Goal: Information Seeking & Learning: Find specific fact

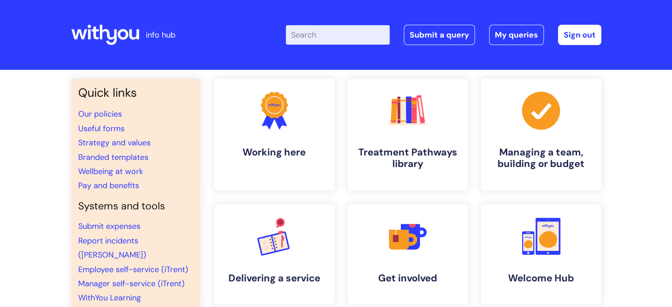
click at [322, 34] on input "Enter your search term here..." at bounding box center [338, 34] width 104 height 19
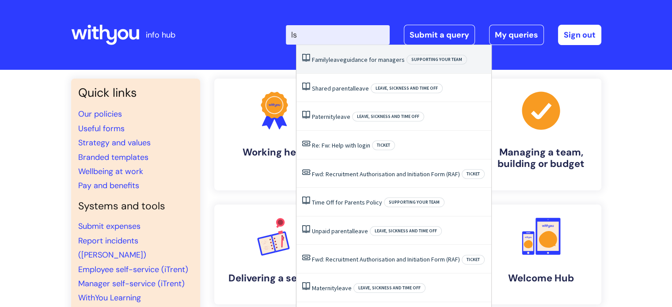
type input "l"
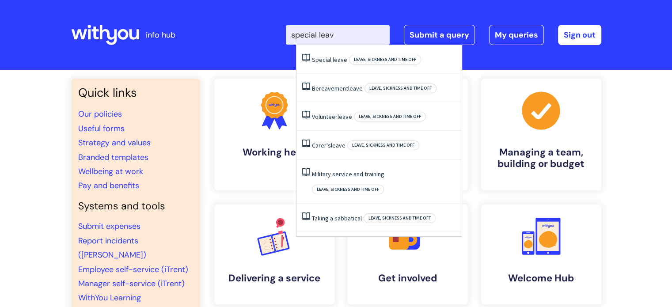
type input "special leave"
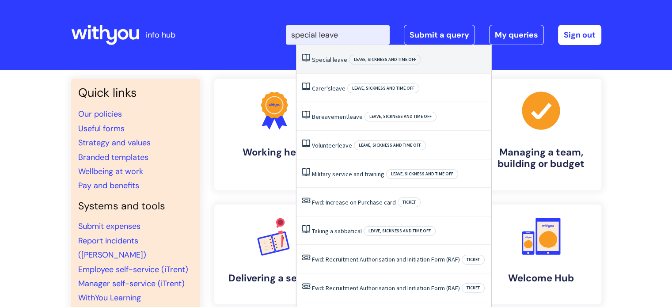
click at [339, 63] on span "leave" at bounding box center [339, 60] width 15 height 8
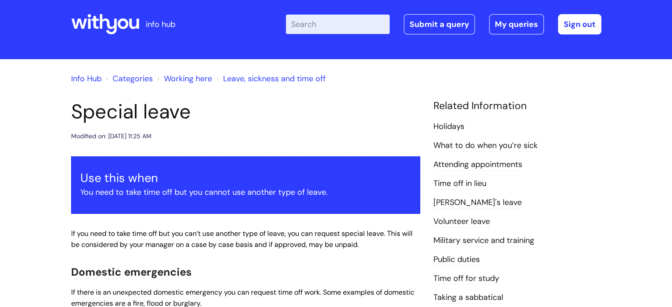
scroll to position [8, 0]
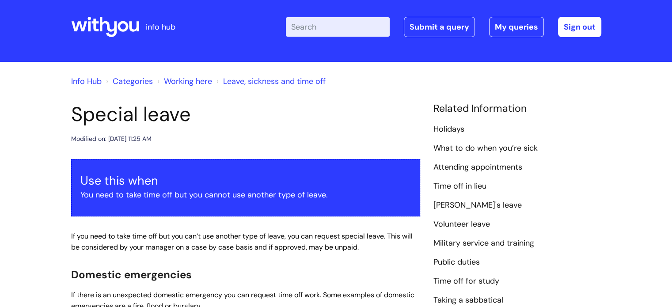
click at [341, 28] on input "Enter your search term here..." at bounding box center [338, 26] width 104 height 19
type input "ber"
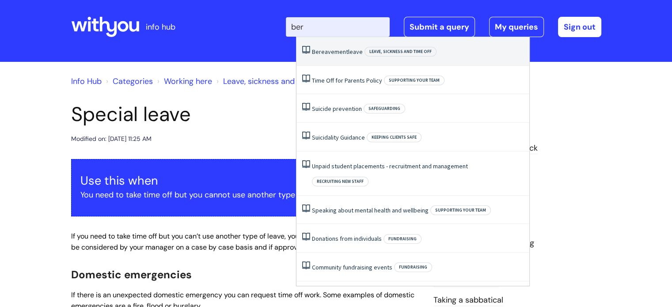
click at [344, 51] on span "Bereavement" at bounding box center [330, 52] width 36 height 8
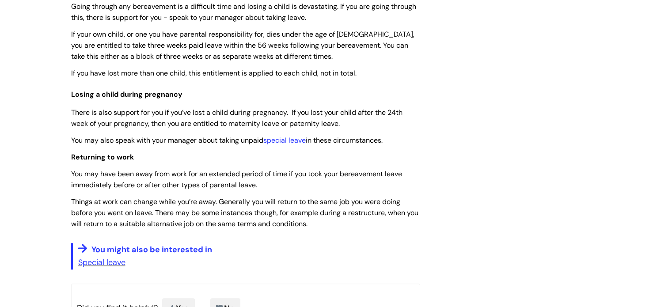
scroll to position [653, 0]
